Goal: Information Seeking & Learning: Learn about a topic

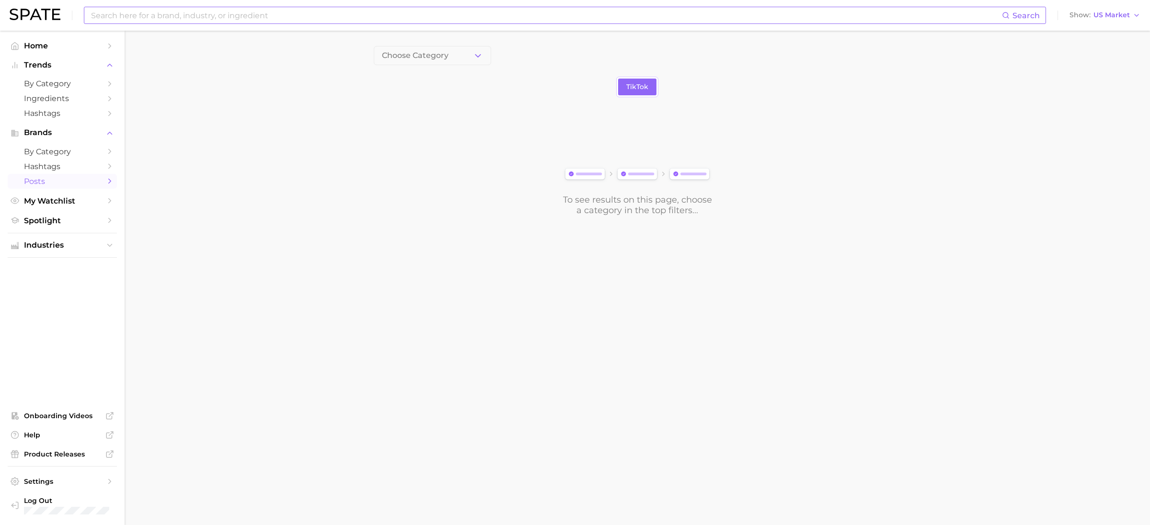
click at [262, 11] on input at bounding box center [546, 15] width 912 height 16
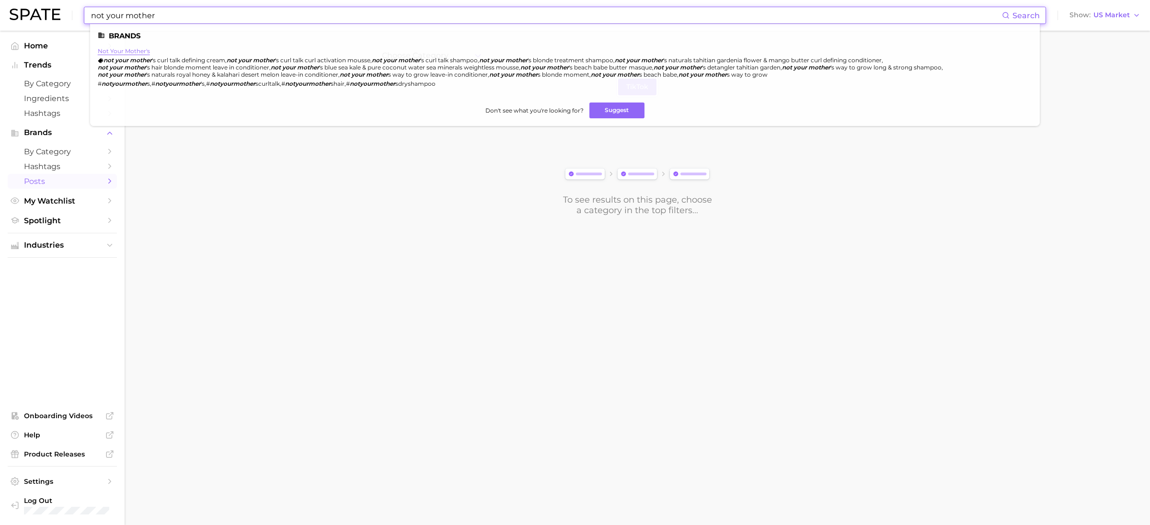
type input "not your mother"
click at [142, 50] on link "not your mother's" at bounding box center [124, 50] width 52 height 7
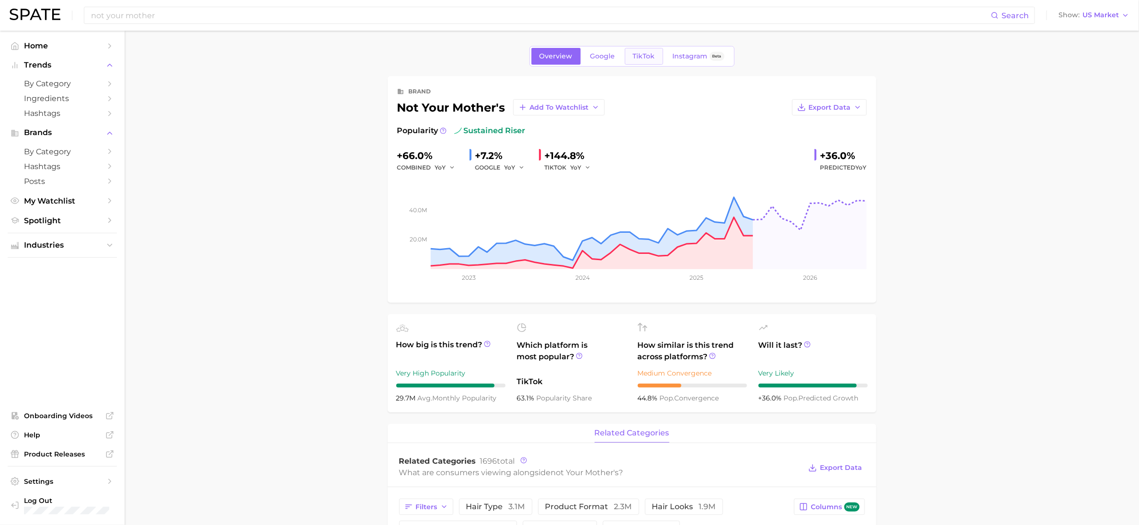
click at [643, 59] on span "TikTok" at bounding box center [644, 56] width 22 height 8
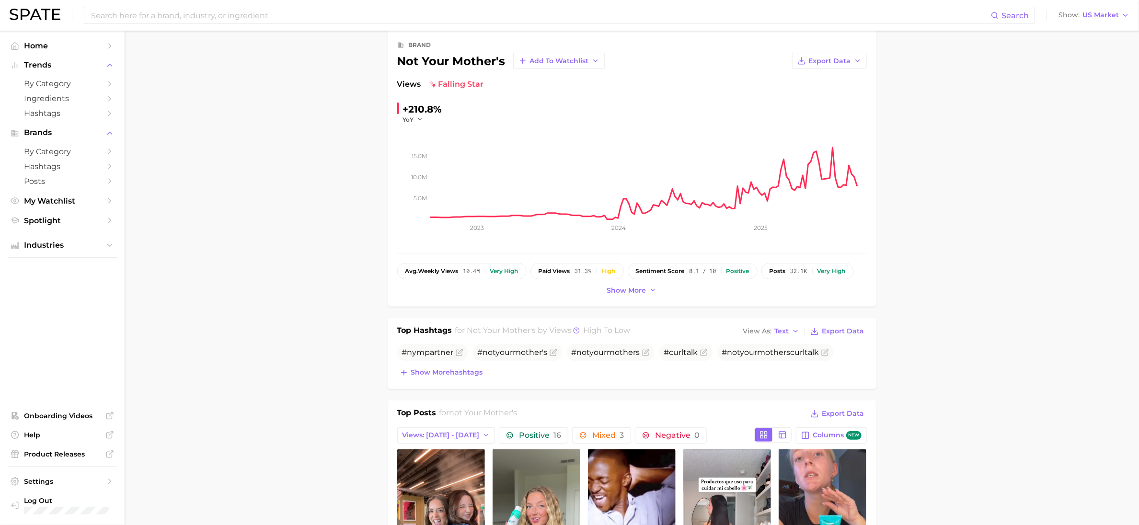
scroll to position [72, 0]
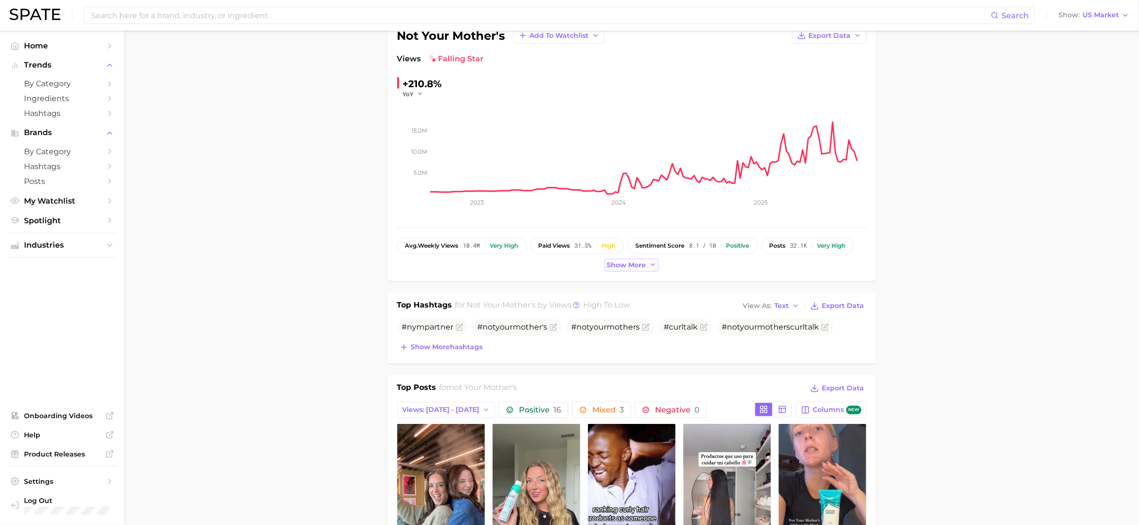
click at [621, 269] on span "Show more" at bounding box center [626, 265] width 39 height 8
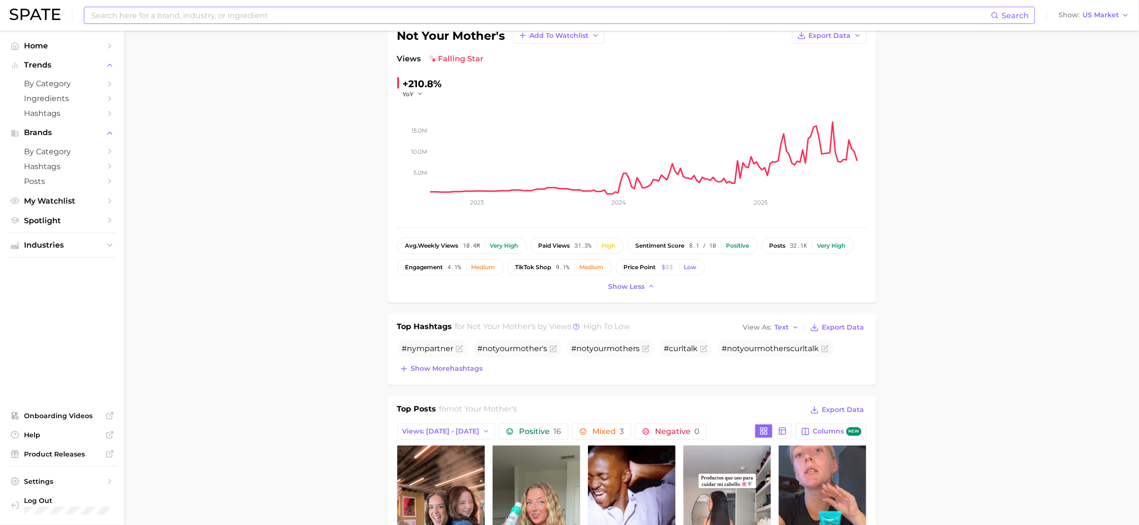
click at [239, 16] on input at bounding box center [540, 15] width 901 height 16
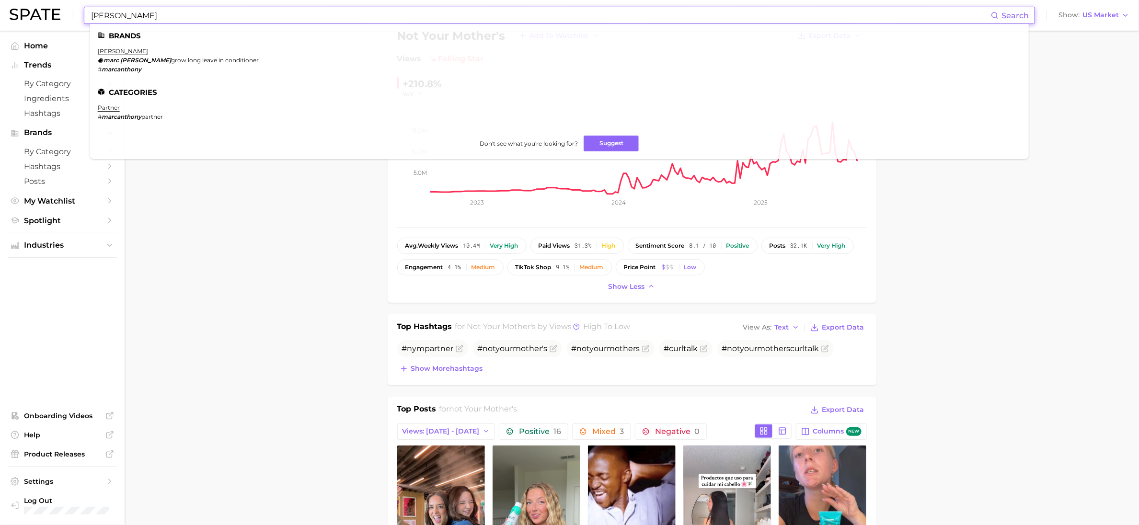
type input "[PERSON_NAME]"
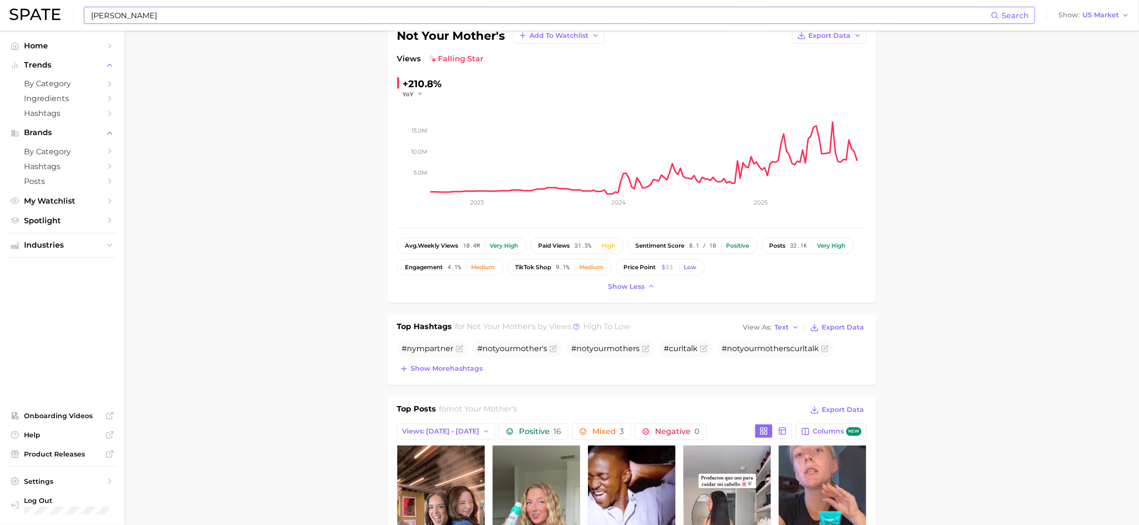
click at [183, 13] on input "[PERSON_NAME]" at bounding box center [540, 15] width 901 height 16
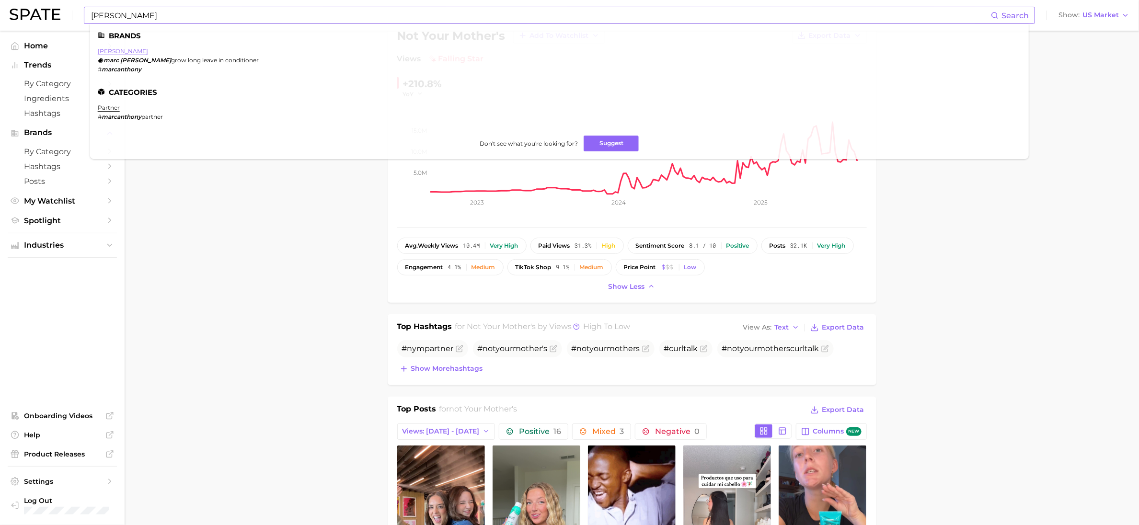
click at [132, 51] on link "[PERSON_NAME]" at bounding box center [123, 50] width 50 height 7
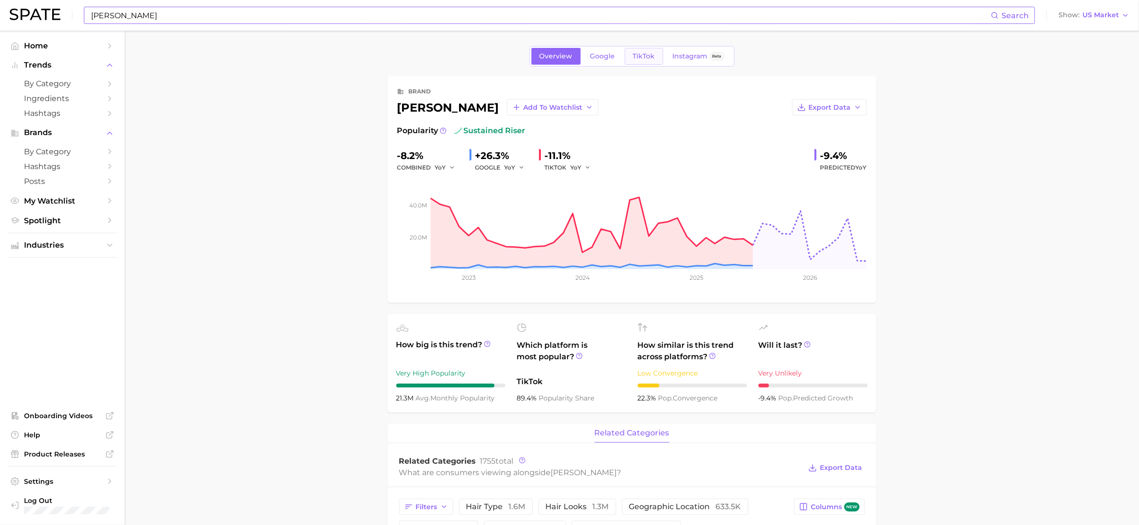
click at [634, 64] on link "TikTok" at bounding box center [644, 56] width 38 height 17
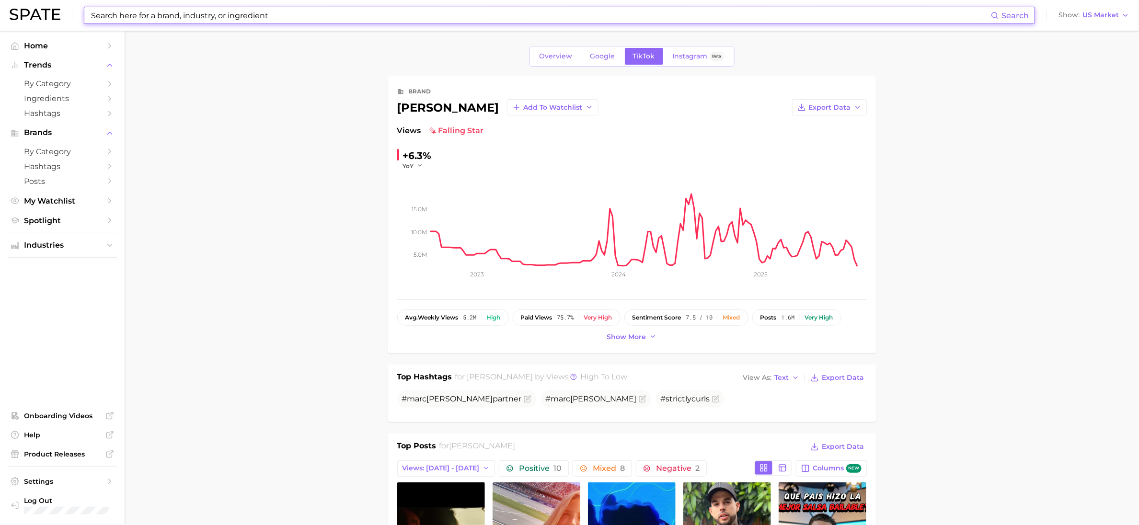
click at [603, 338] on div "Show more" at bounding box center [632, 337] width 470 height 13
click at [608, 333] on button "Show more" at bounding box center [632, 337] width 55 height 13
